Goal: Communication & Community: Answer question/provide support

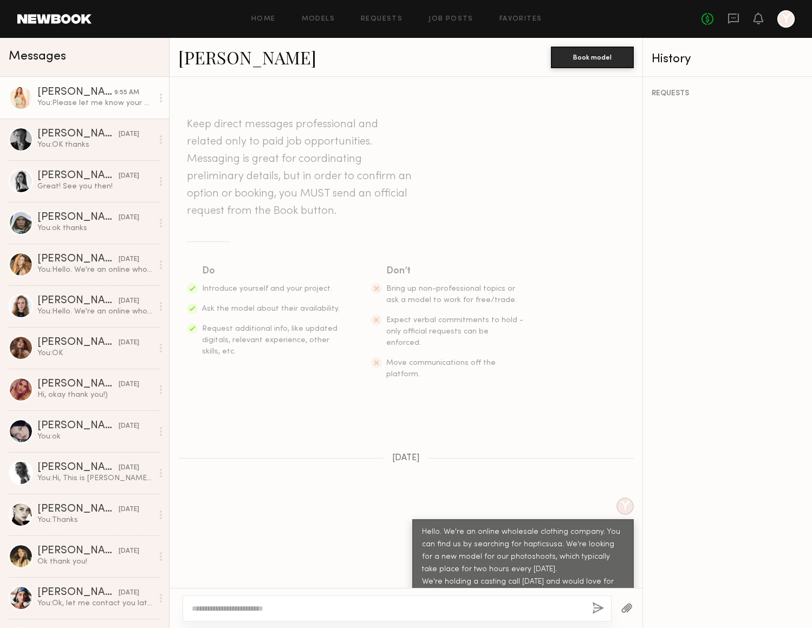
scroll to position [557, 0]
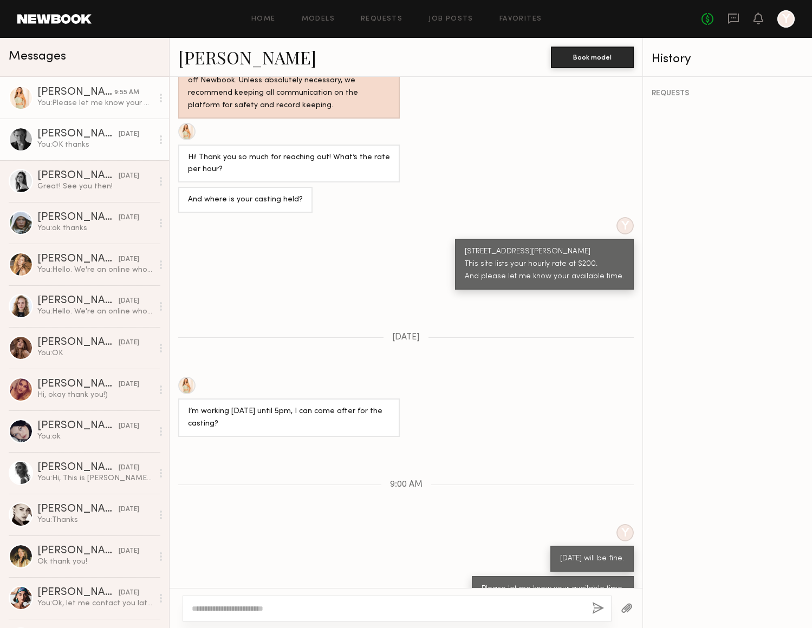
click at [94, 137] on div "Lera G." at bounding box center [77, 134] width 81 height 11
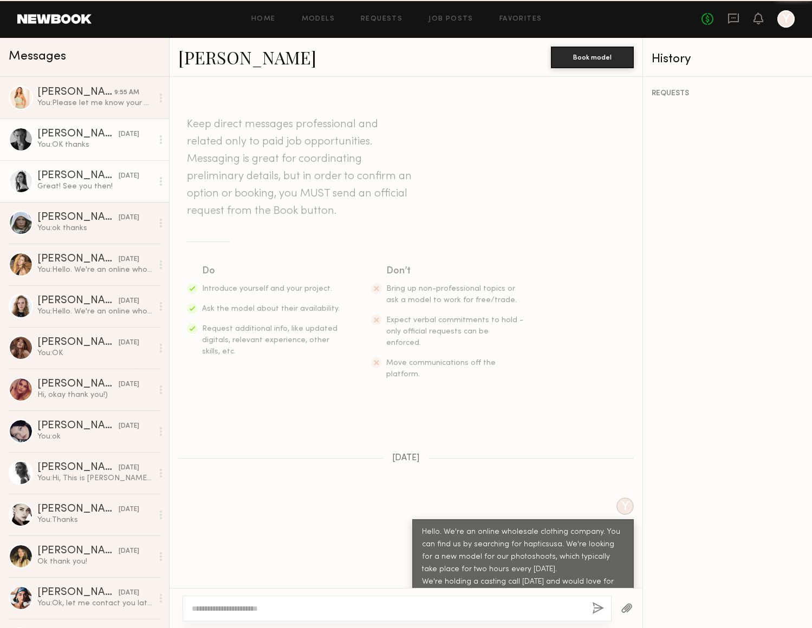
scroll to position [544, 0]
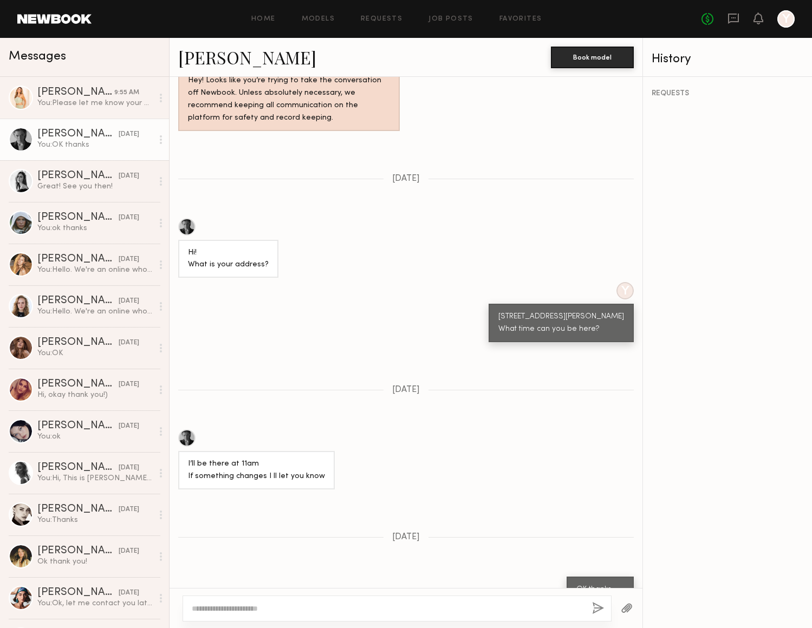
click at [259, 608] on textarea at bounding box center [387, 608] width 391 height 11
type textarea "*"
click at [353, 601] on textarea "**********" at bounding box center [387, 598] width 391 height 32
type textarea "**********"
click at [596, 607] on button "button" at bounding box center [598, 609] width 12 height 14
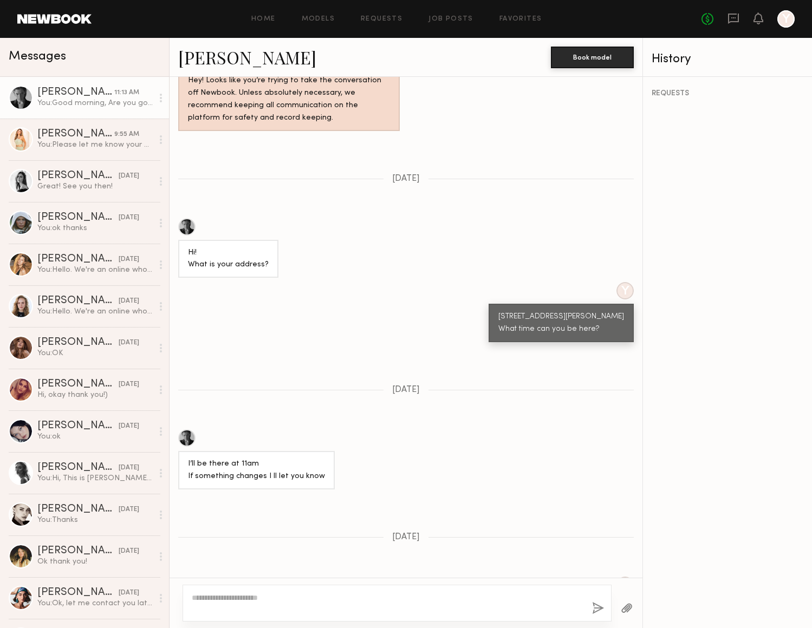
scroll to position [773, 0]
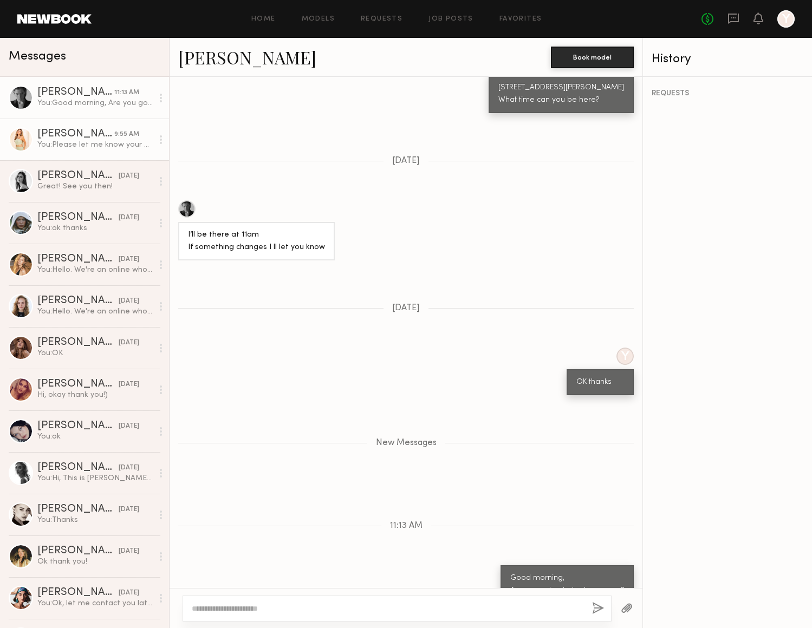
click at [90, 138] on div "Serena M." at bounding box center [75, 134] width 77 height 11
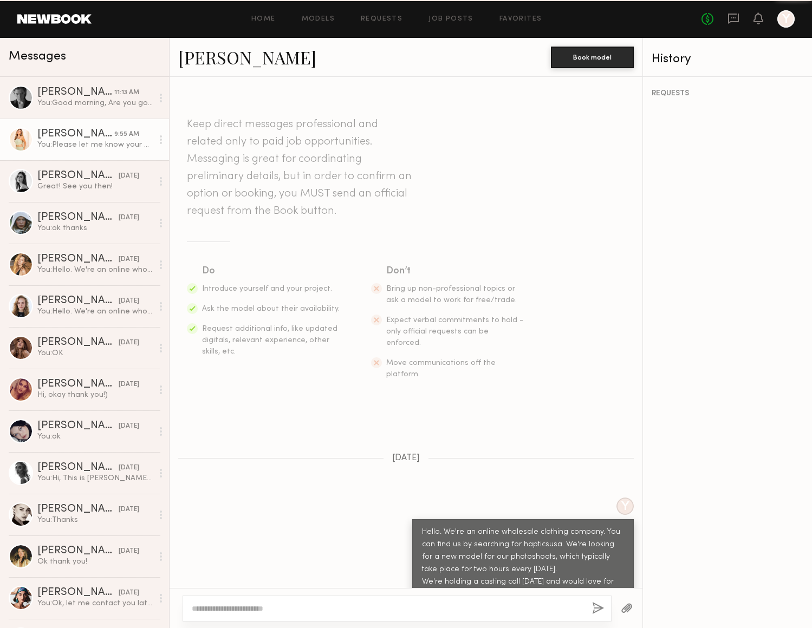
scroll to position [557, 0]
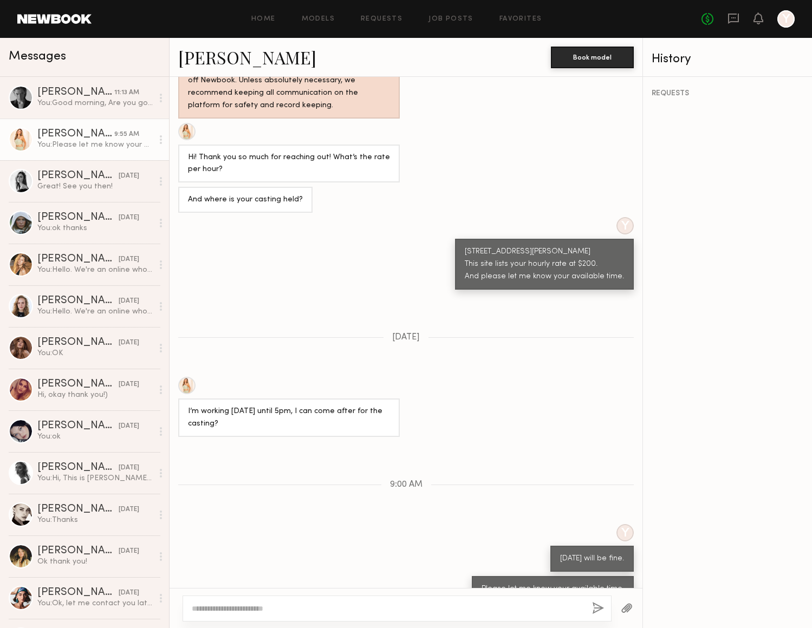
click at [10, 138] on div at bounding box center [21, 139] width 24 height 24
click at [228, 58] on link "Serena M." at bounding box center [247, 56] width 138 height 23
click at [81, 100] on div "You: Good morning, Are you going to be here soon?" at bounding box center [94, 103] width 115 height 10
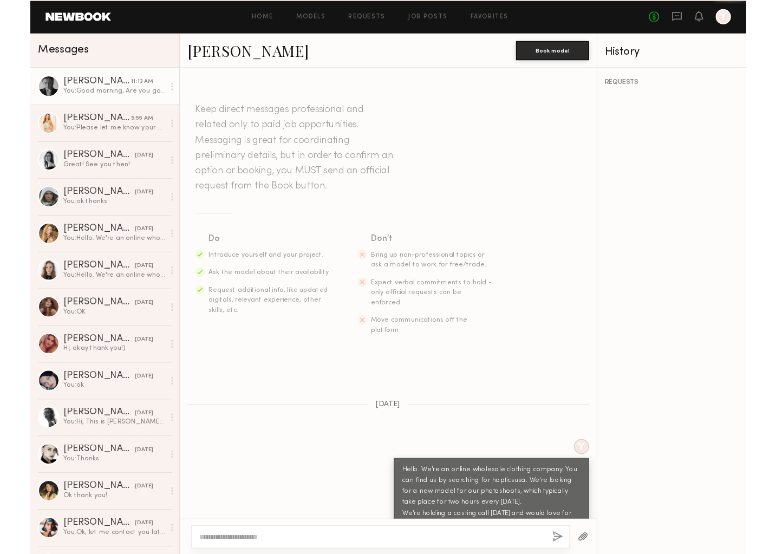
scroll to position [691, 0]
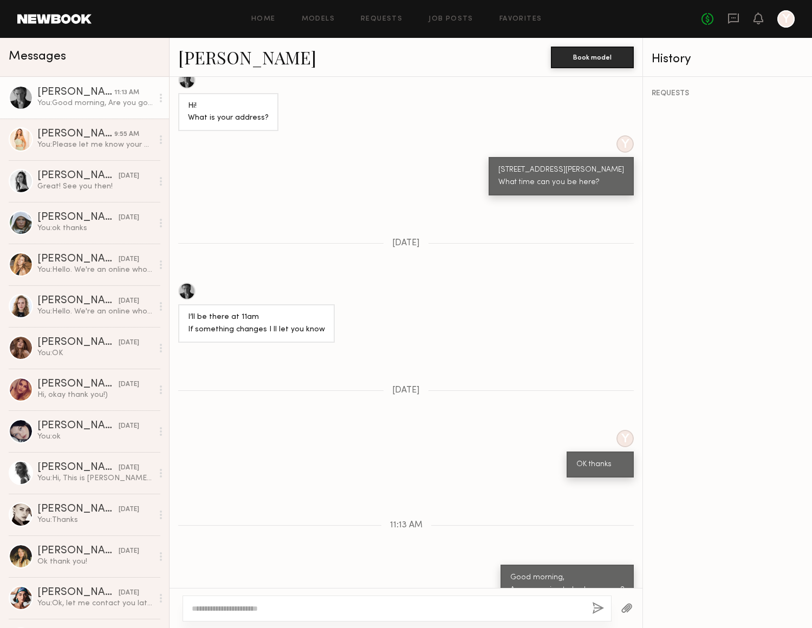
click at [213, 62] on link "Lera G." at bounding box center [247, 56] width 138 height 23
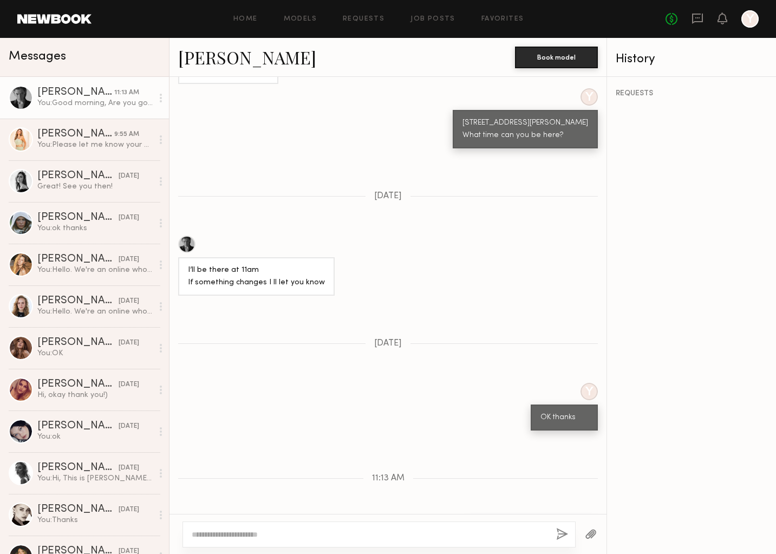
scroll to position [877, 0]
